Goal: Information Seeking & Learning: Learn about a topic

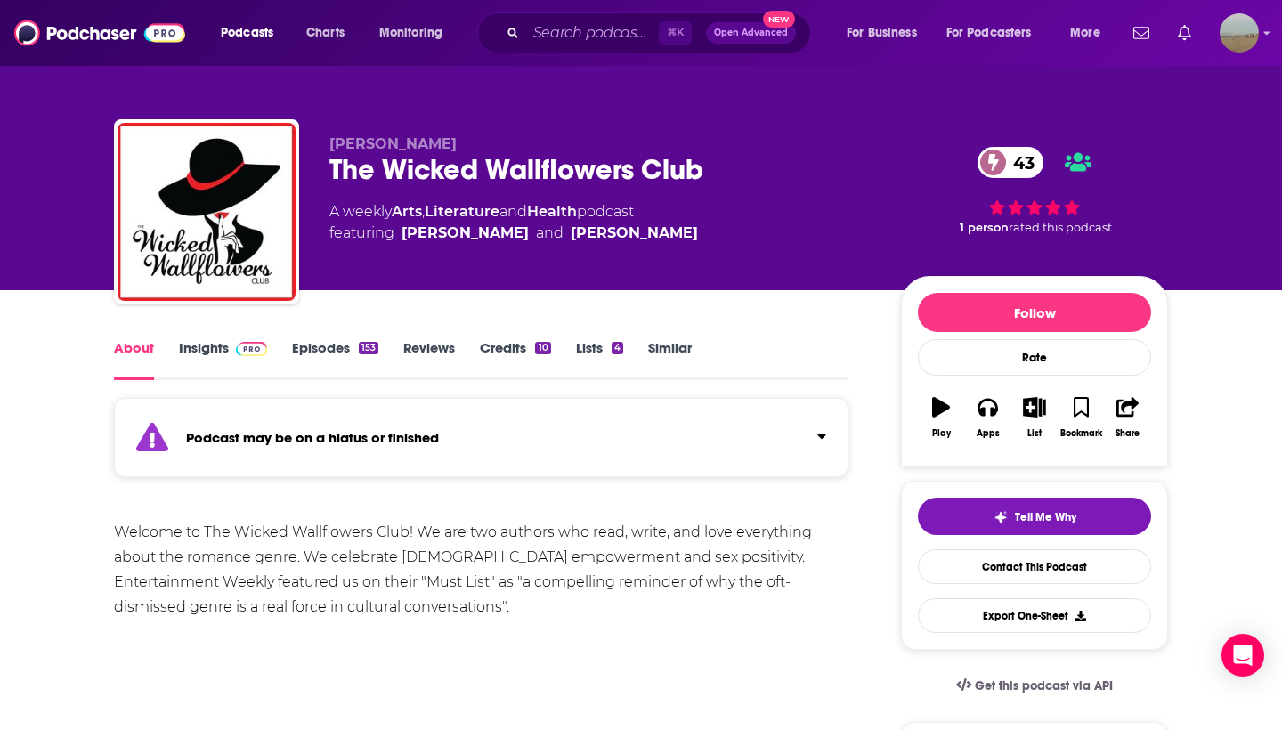
click at [203, 349] on link "Insights" at bounding box center [223, 359] width 88 height 41
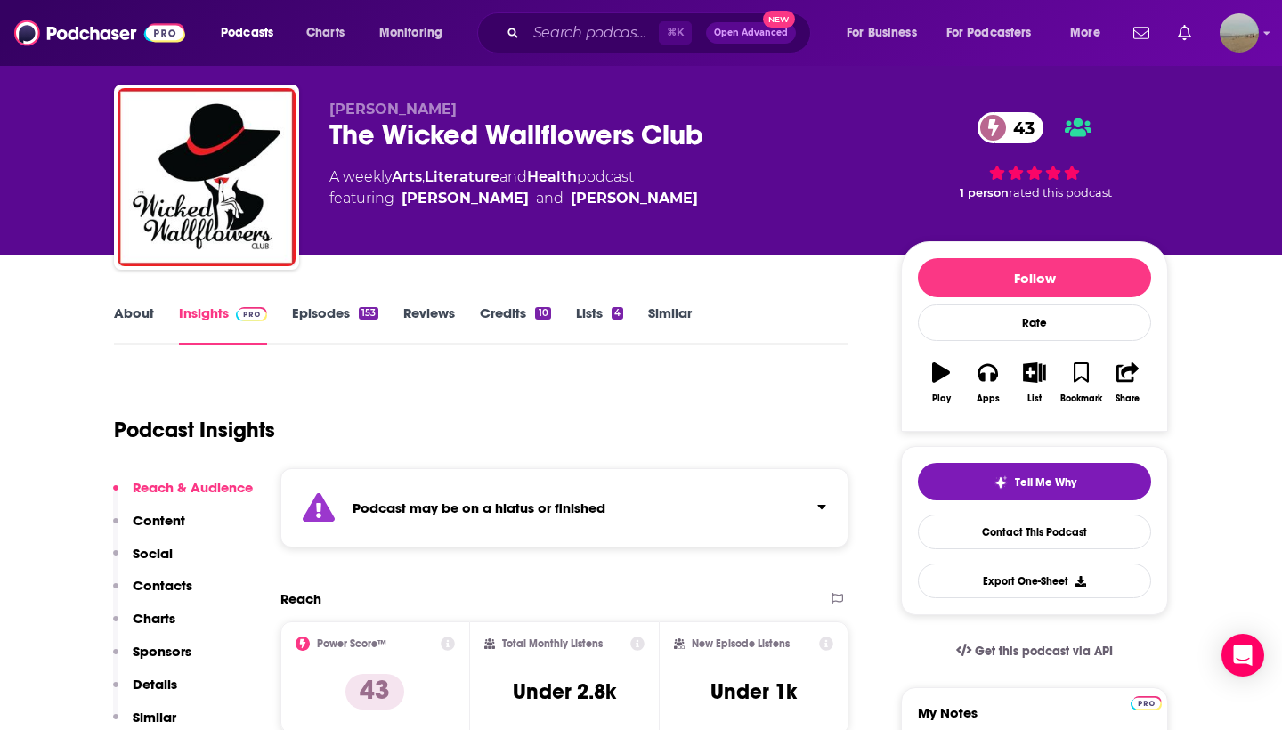
scroll to position [36, 0]
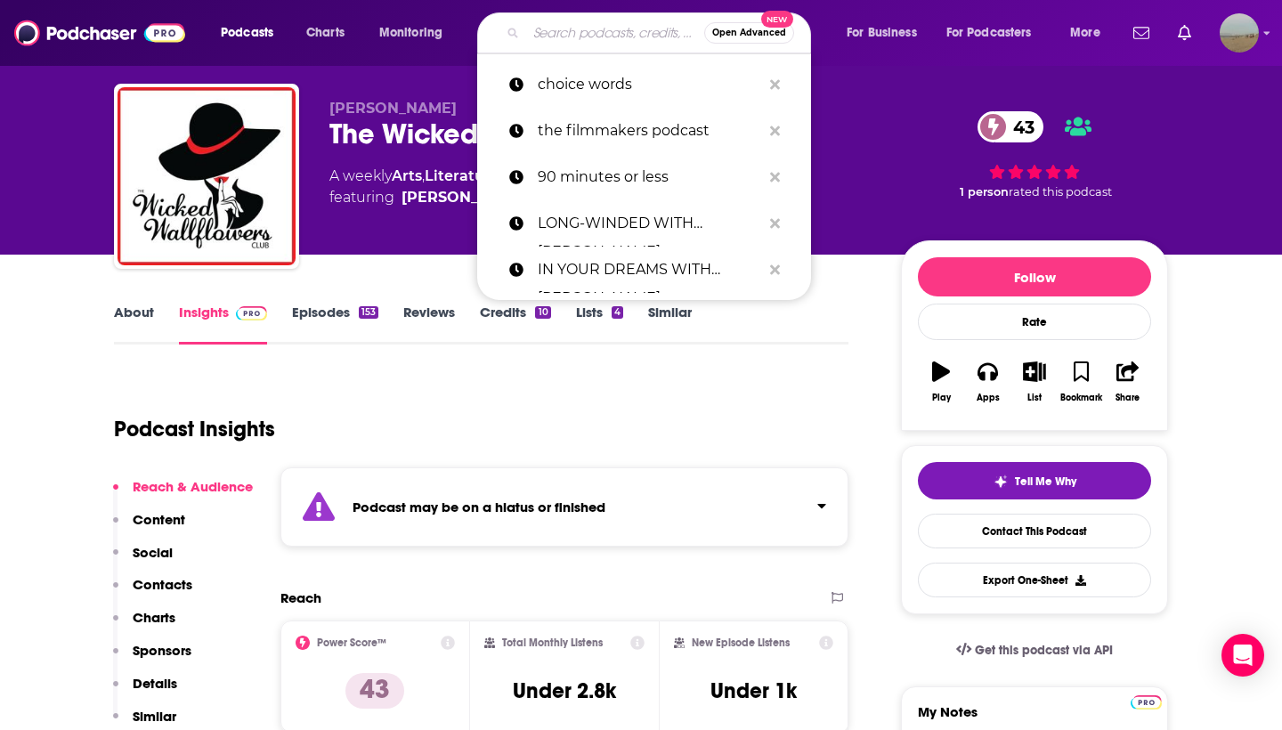
click at [609, 34] on input "Search podcasts, credits, & more..." at bounding box center [615, 33] width 178 height 28
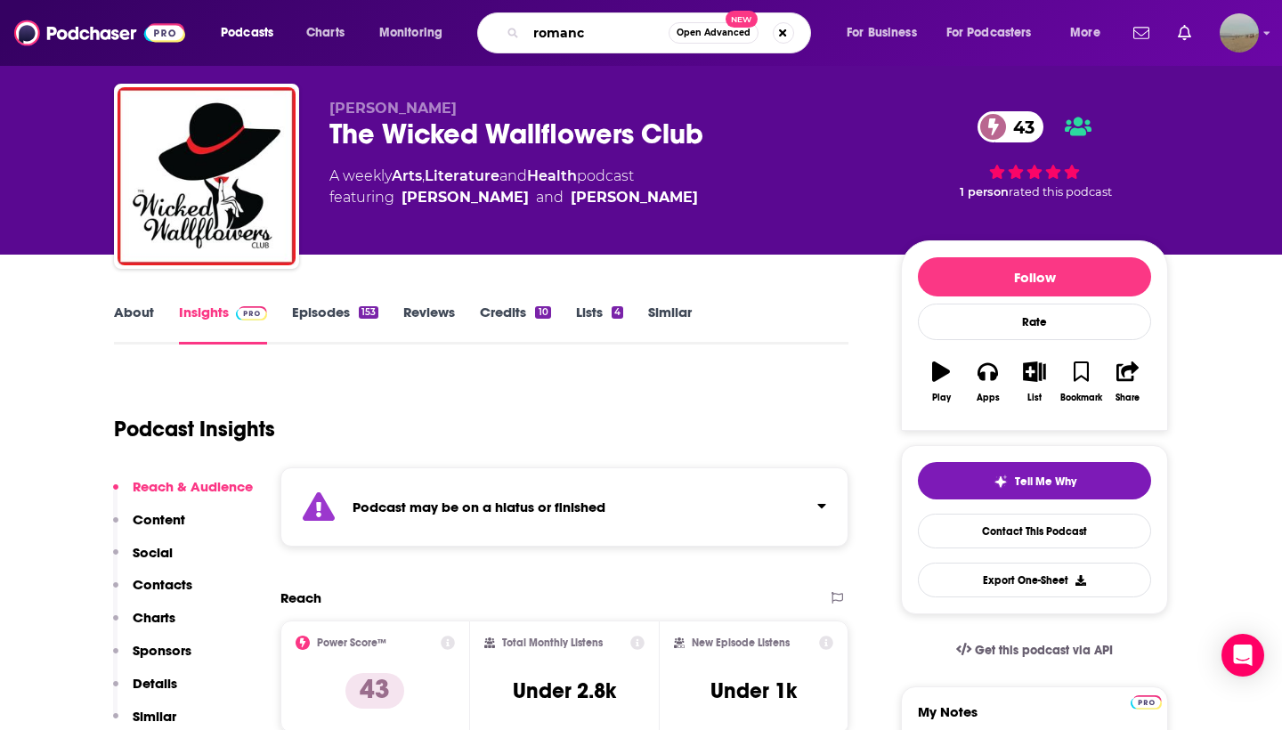
type input "romance"
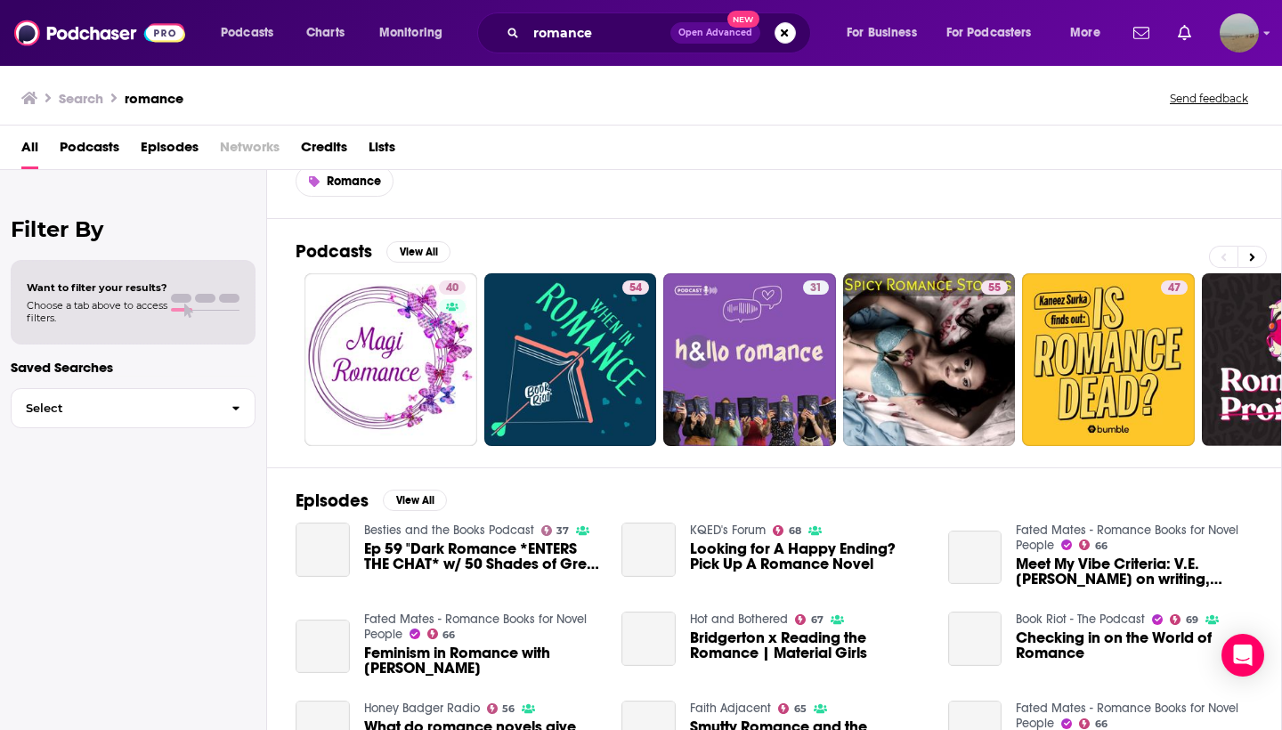
scroll to position [63, 0]
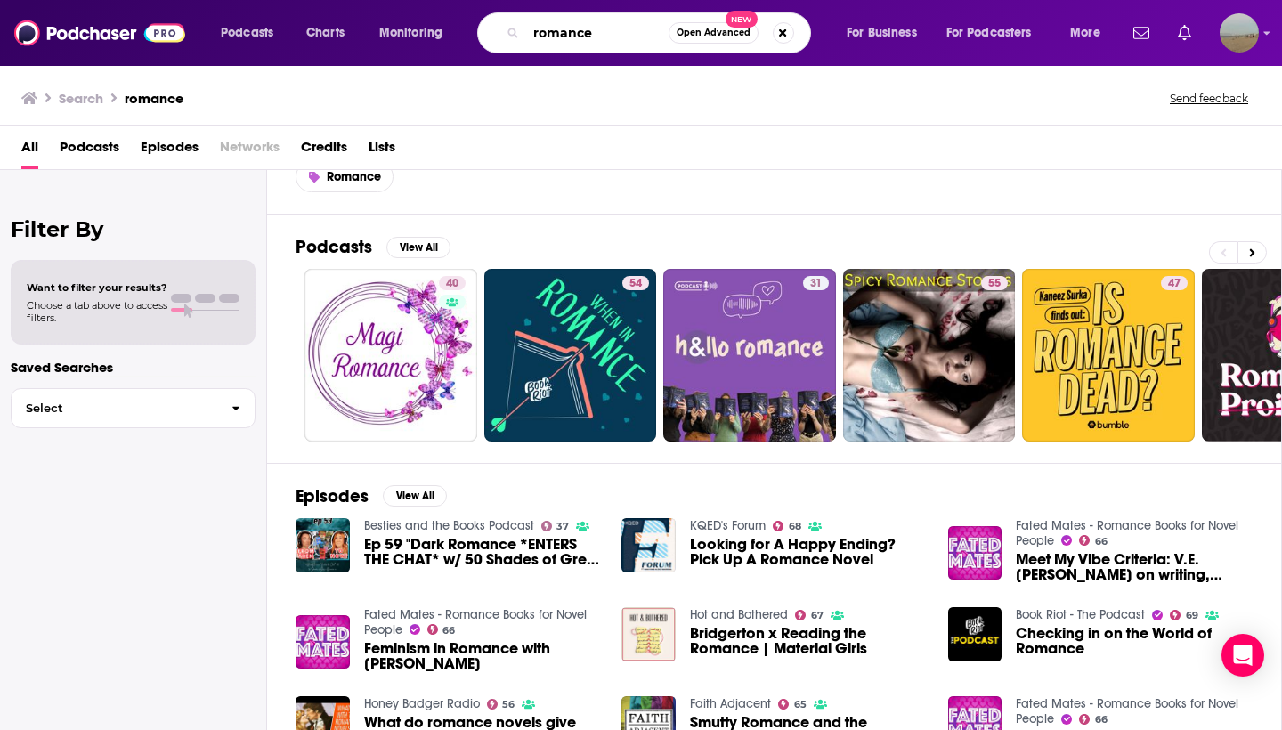
click at [603, 40] on input "romance" at bounding box center [597, 33] width 142 height 28
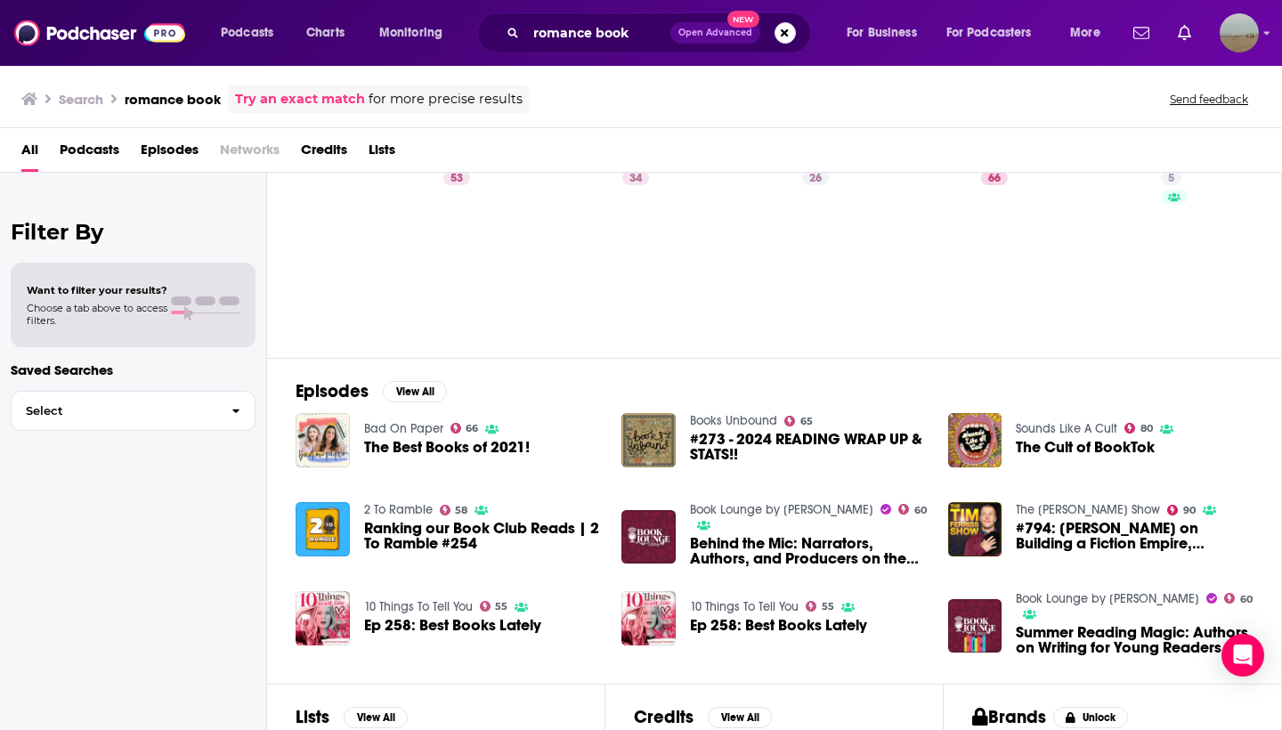
click at [75, 143] on span "Podcasts" at bounding box center [90, 153] width 60 height 36
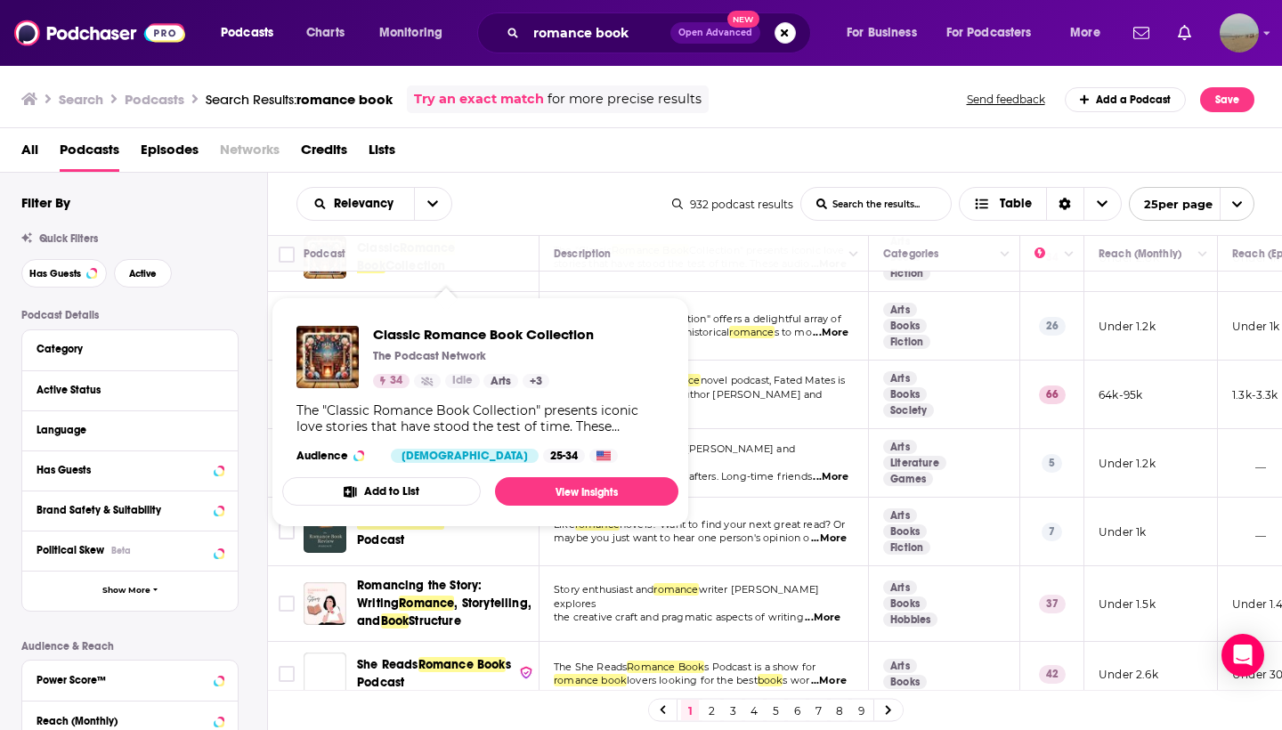
scroll to position [117, 0]
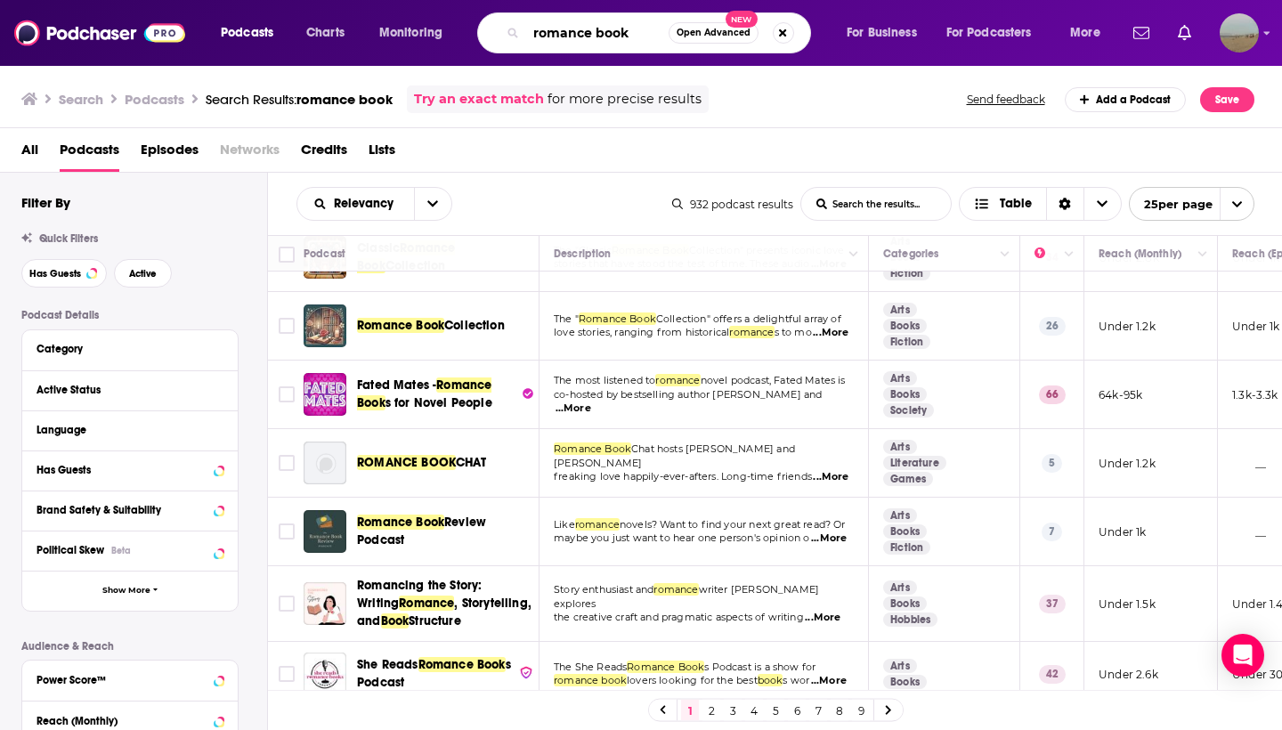
drag, startPoint x: 594, startPoint y: 33, endPoint x: 499, endPoint y: 31, distance: 95.3
click at [499, 31] on div "romance book Open Advanced New" at bounding box center [644, 32] width 334 height 41
type input "book"
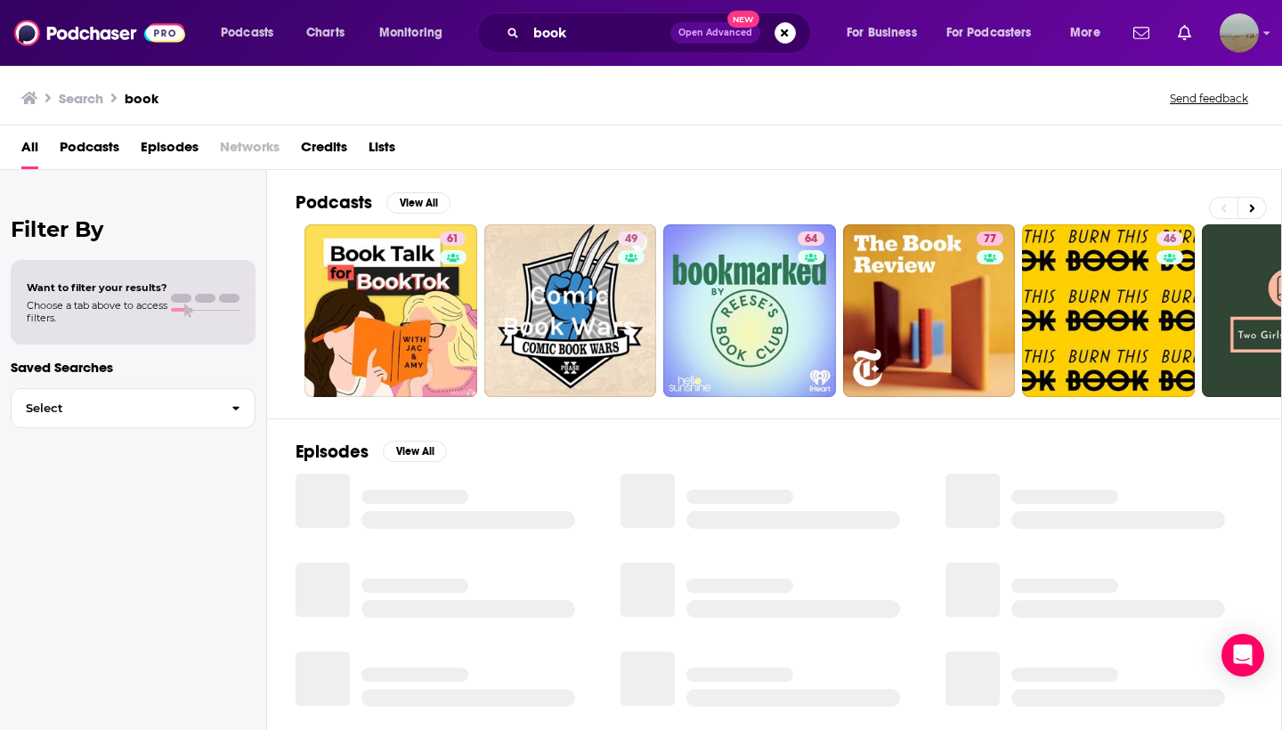
click at [85, 160] on span "Podcasts" at bounding box center [90, 151] width 60 height 36
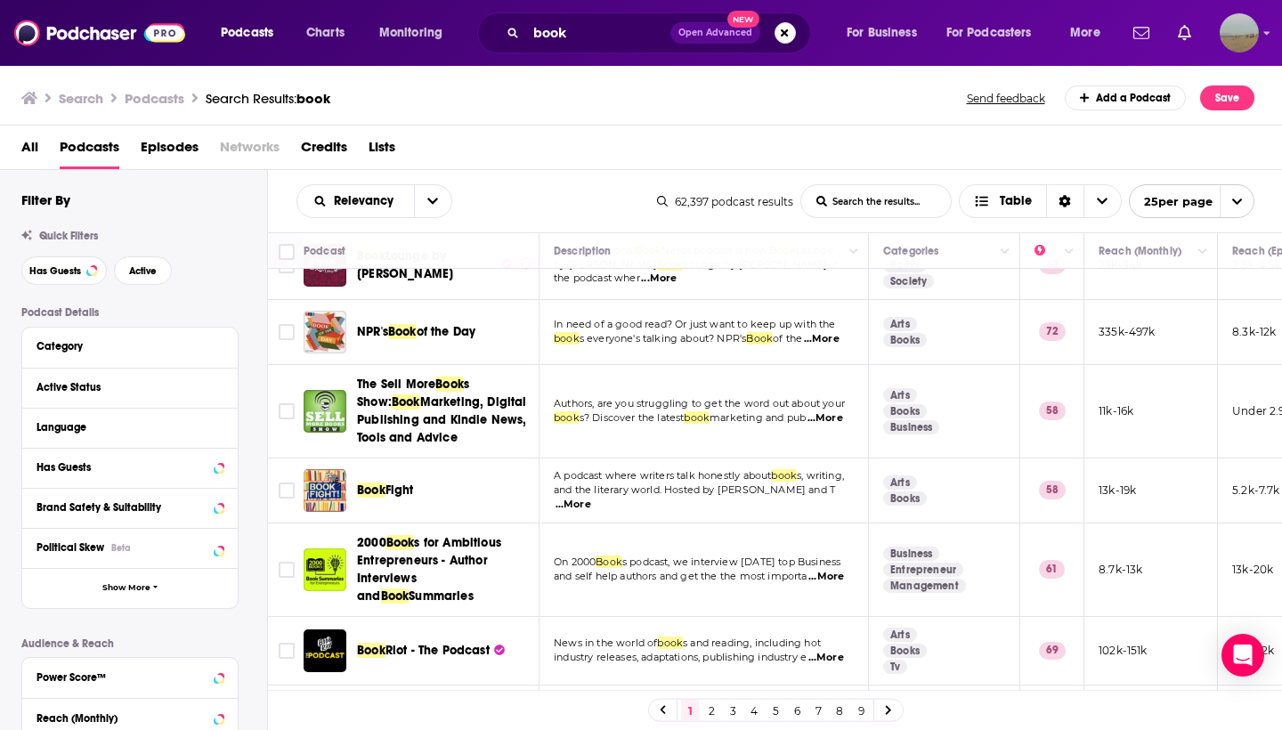
scroll to position [1348, 0]
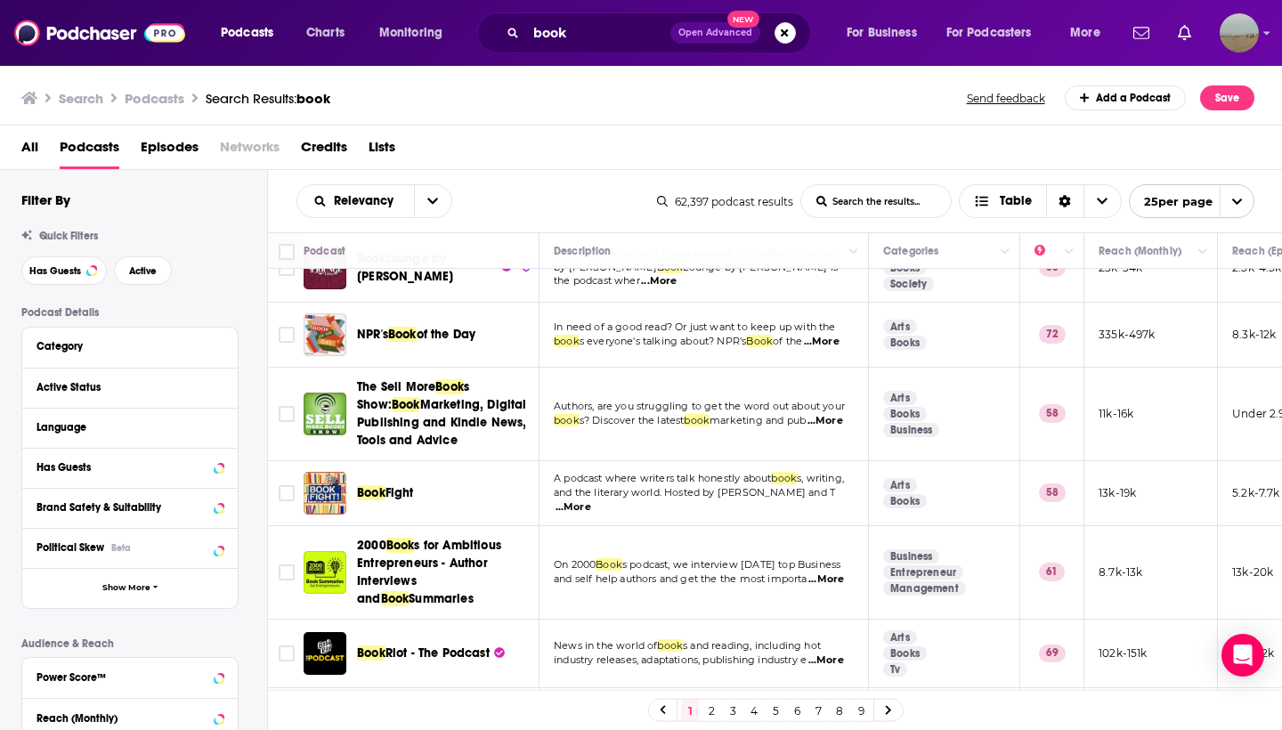
click at [831, 729] on span "...More" at bounding box center [823, 740] width 36 height 14
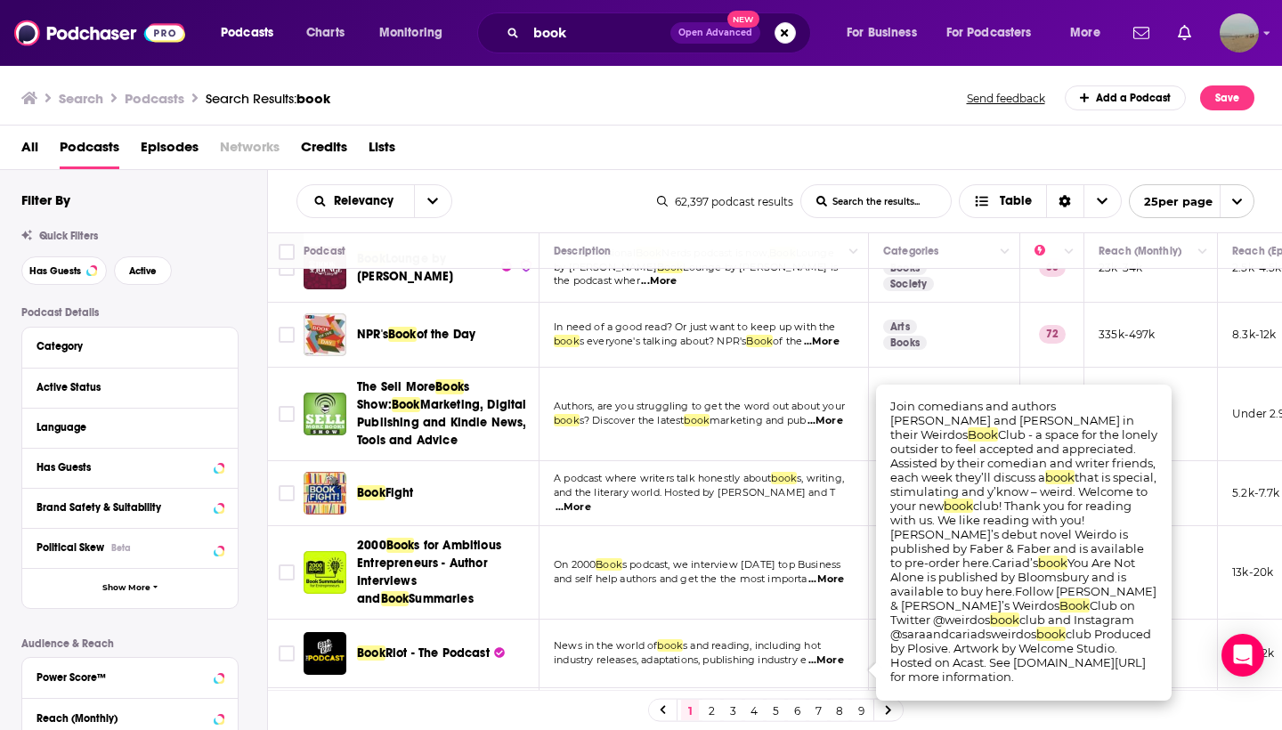
scroll to position [0, 0]
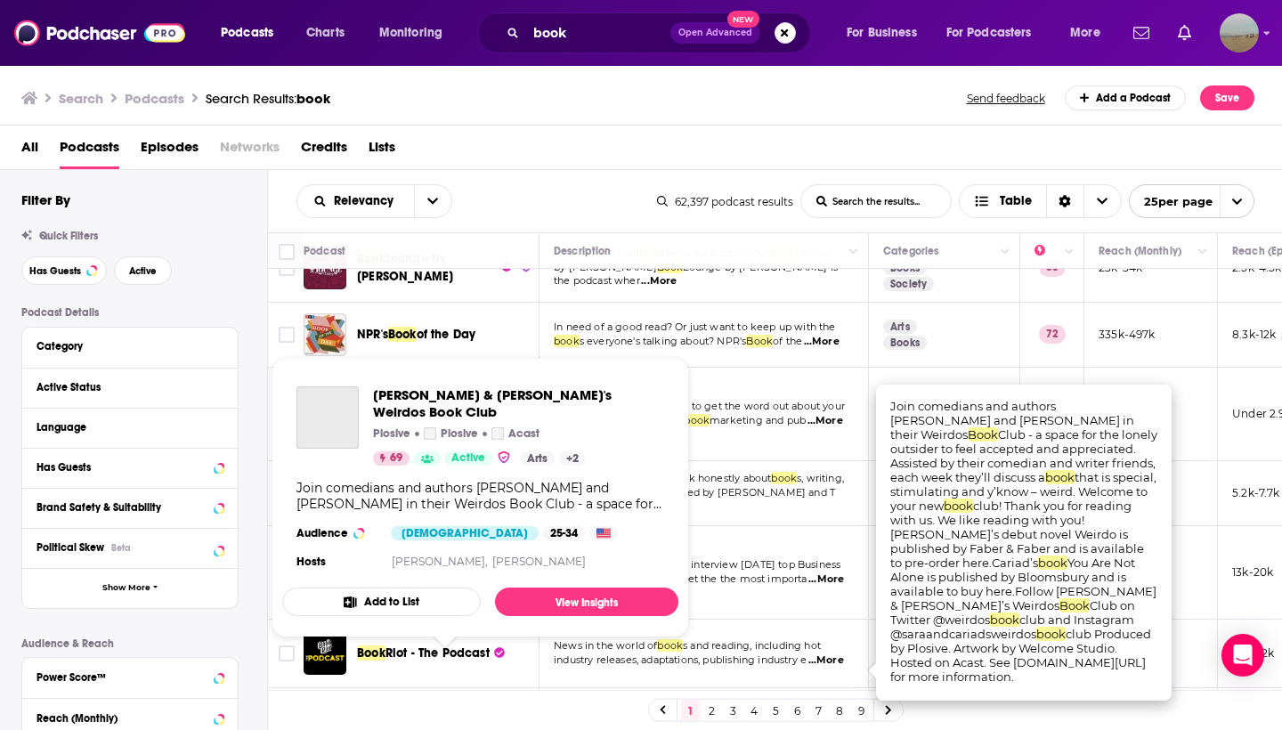
click at [466, 700] on span "[PERSON_NAME] & [PERSON_NAME]'s Weirdos" at bounding box center [411, 725] width 109 height 51
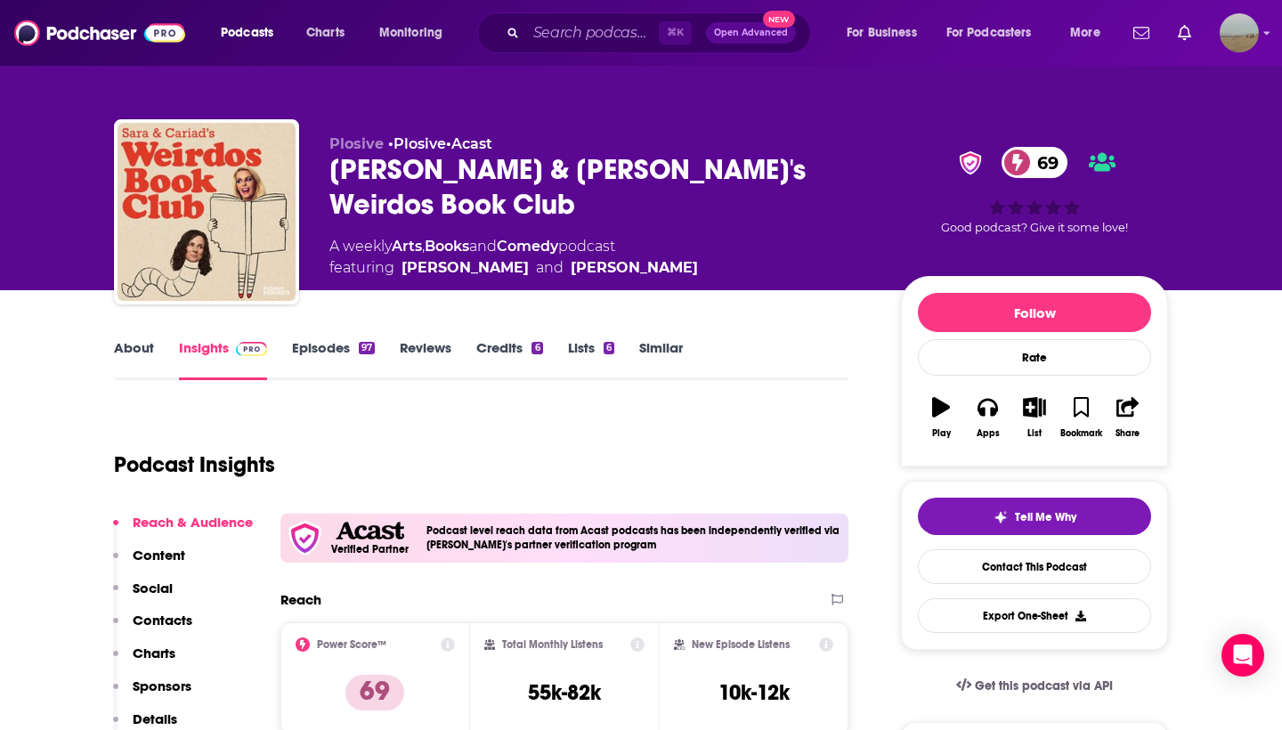
scroll to position [20, 0]
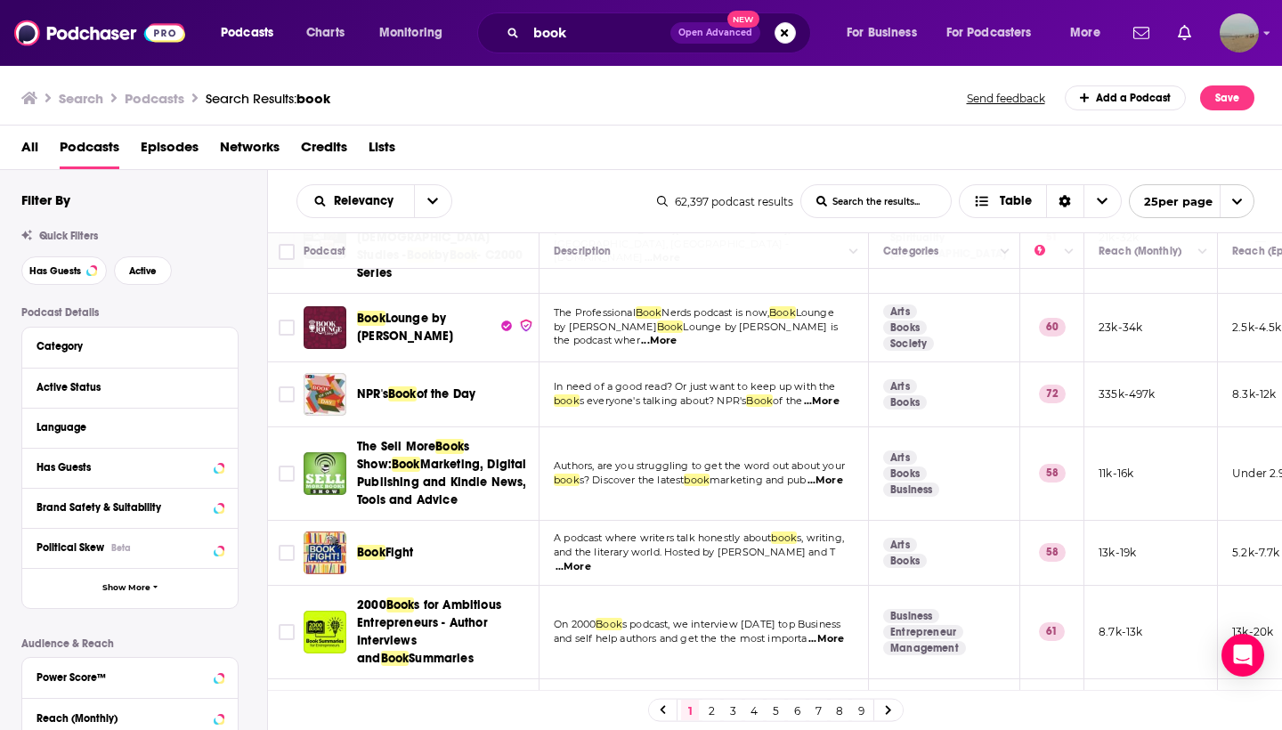
scroll to position [1348, 0]
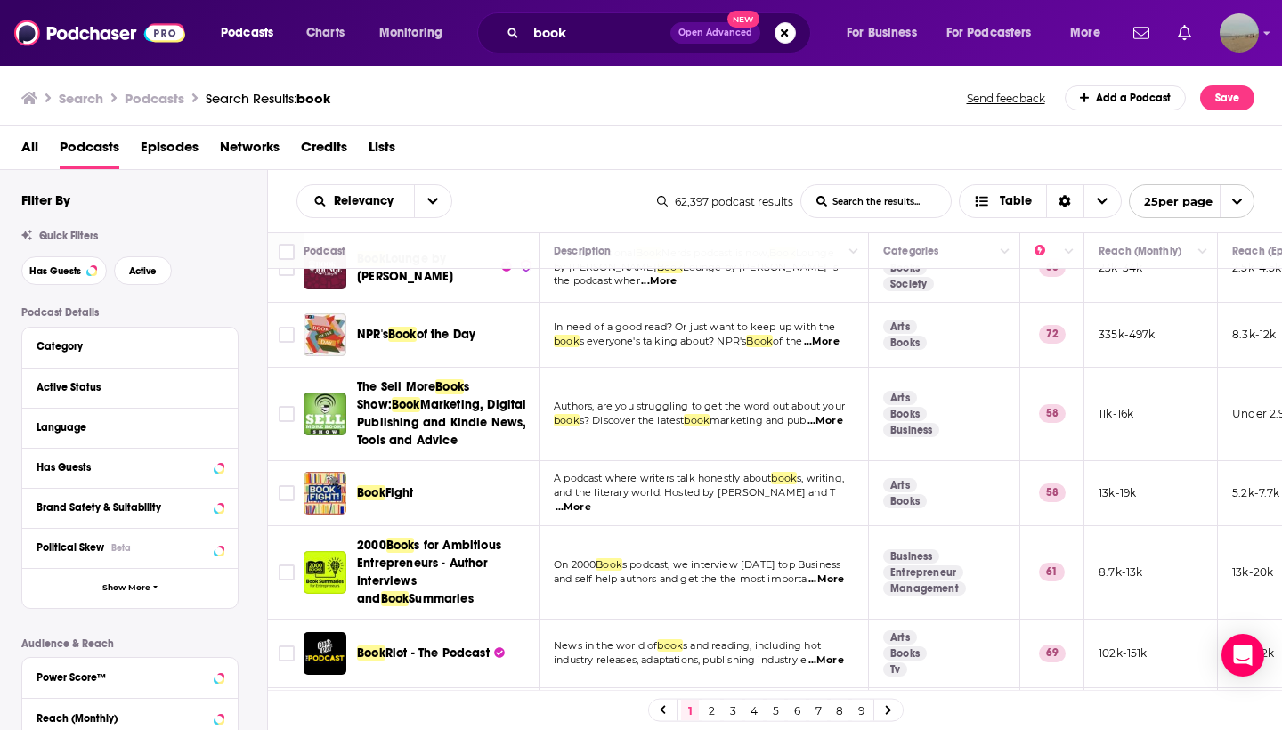
click at [709, 714] on link "2" at bounding box center [711, 710] width 18 height 21
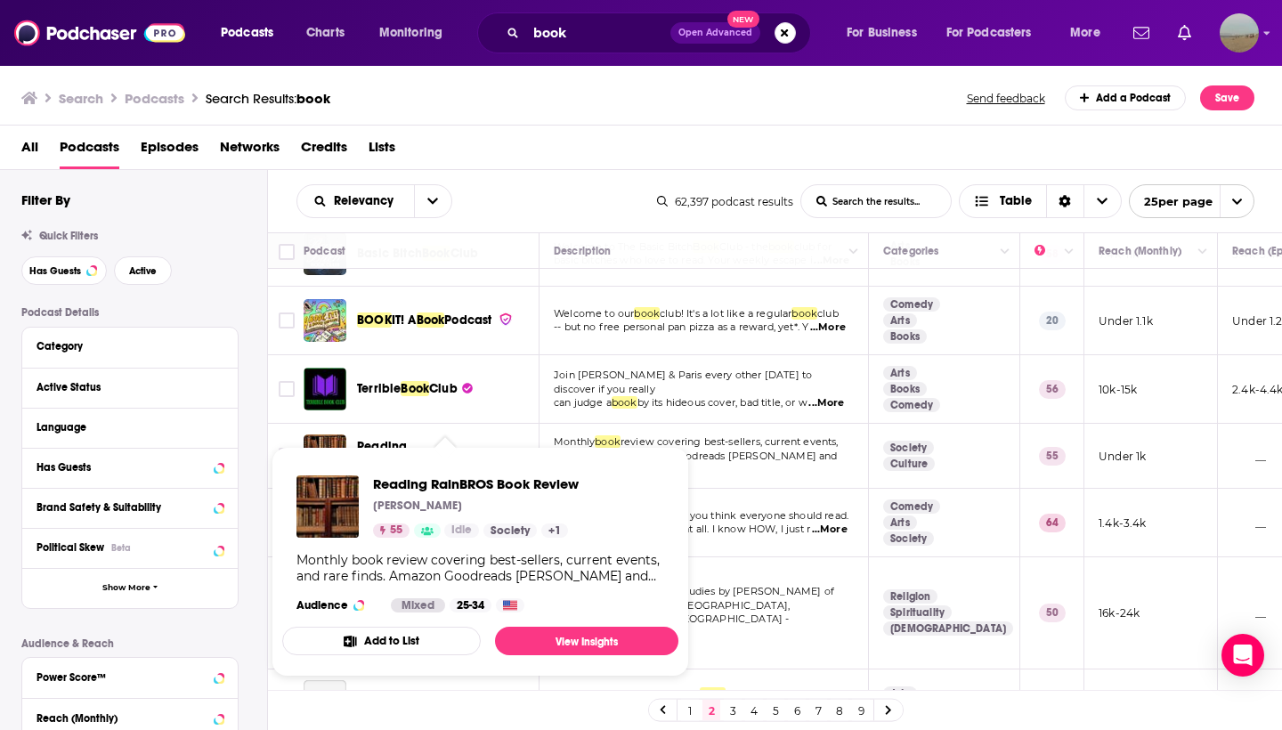
scroll to position [535, 0]
